Goal: Task Accomplishment & Management: Complete application form

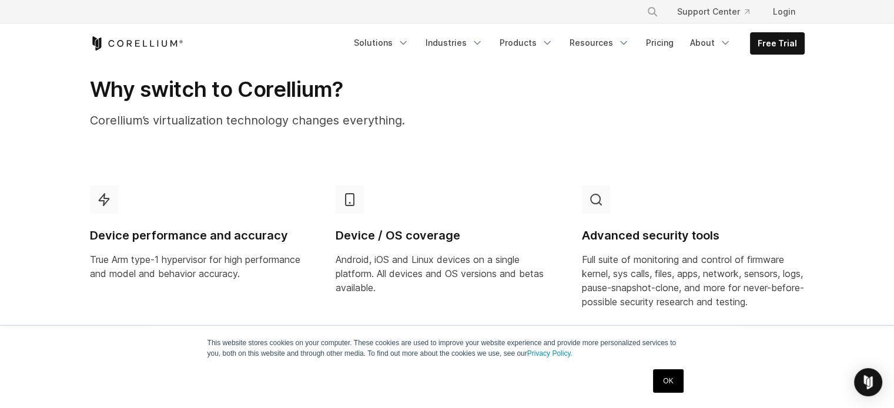
scroll to position [567, 0]
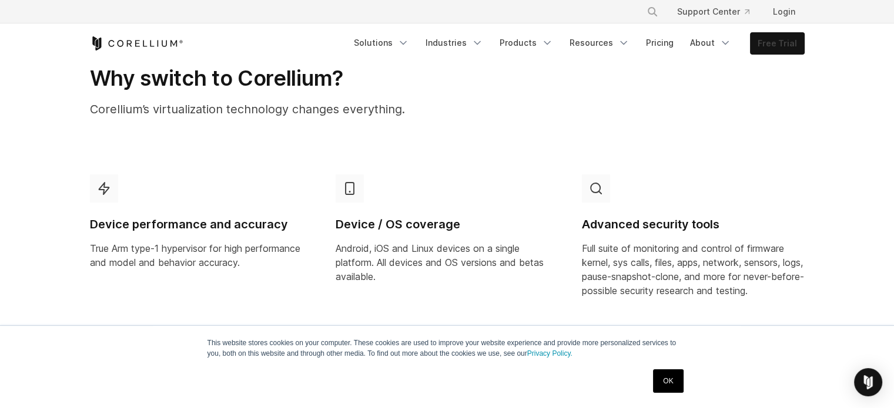
click at [787, 47] on link "Free Trial" at bounding box center [776, 43] width 53 height 21
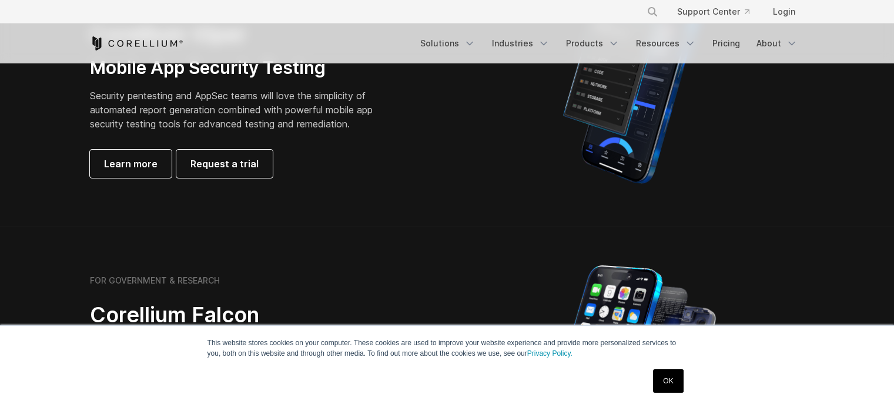
scroll to position [846, 0]
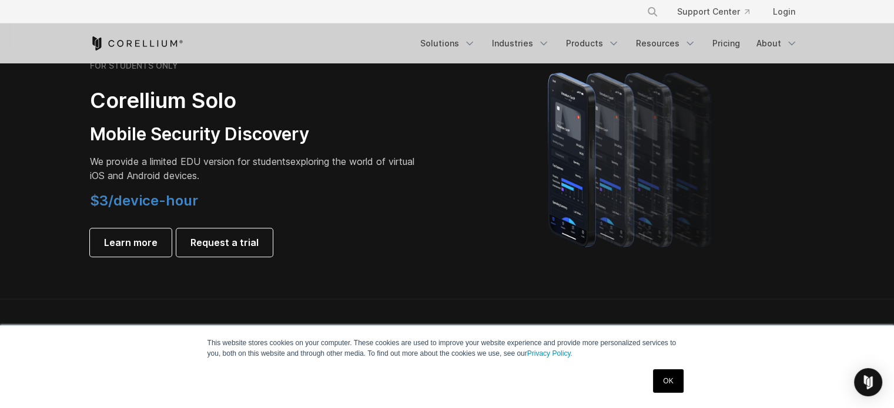
drag, startPoint x: 902, startPoint y: 58, endPoint x: 898, endPoint y: 185, distance: 127.0
click at [206, 252] on link "Request a trial" at bounding box center [224, 243] width 96 height 28
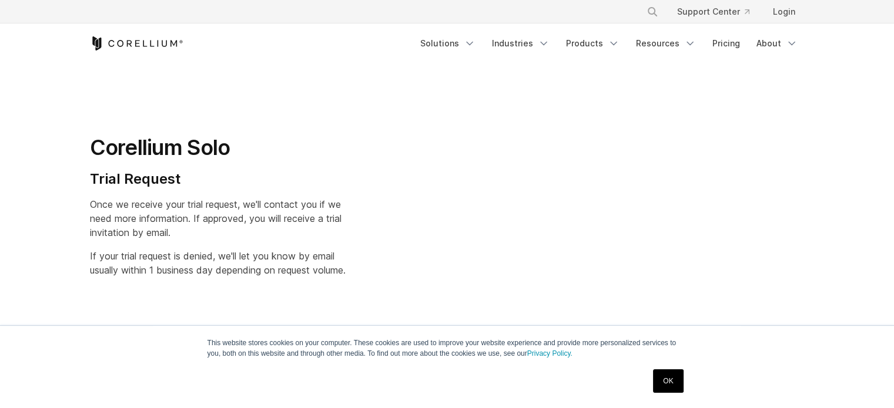
select select "**"
